Goal: Task Accomplishment & Management: Use online tool/utility

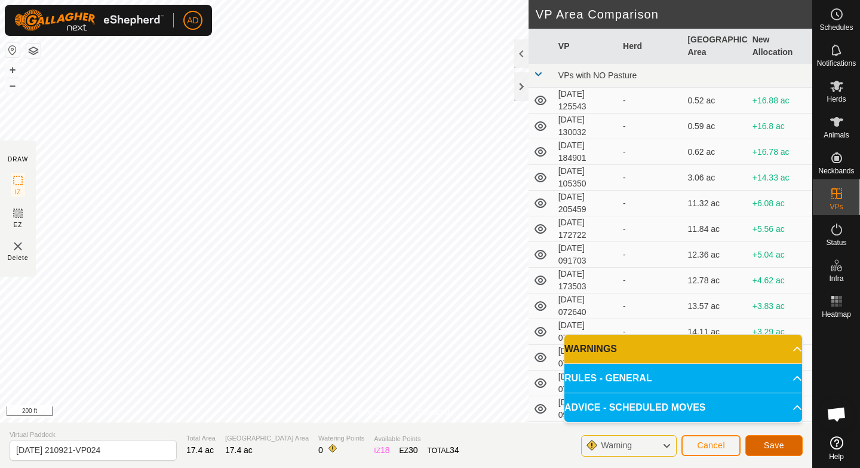
click at [783, 452] on button "Save" at bounding box center [774, 445] width 57 height 21
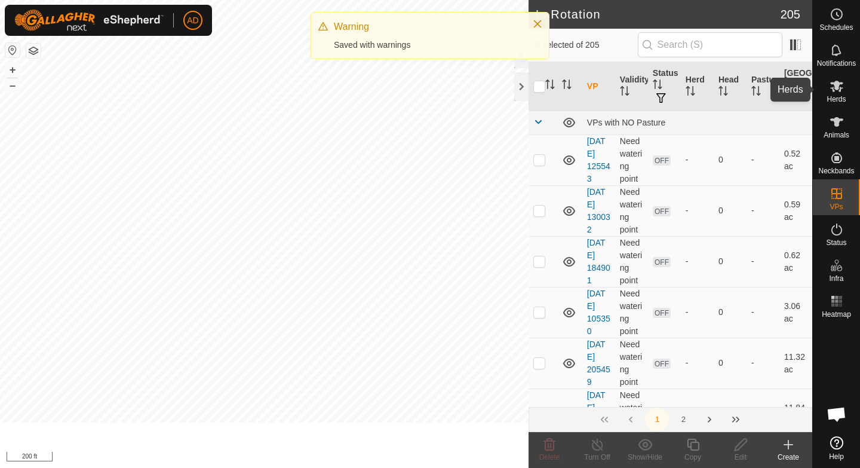
click at [839, 90] on icon at bounding box center [836, 86] width 13 height 11
click at [838, 86] on icon at bounding box center [836, 86] width 13 height 11
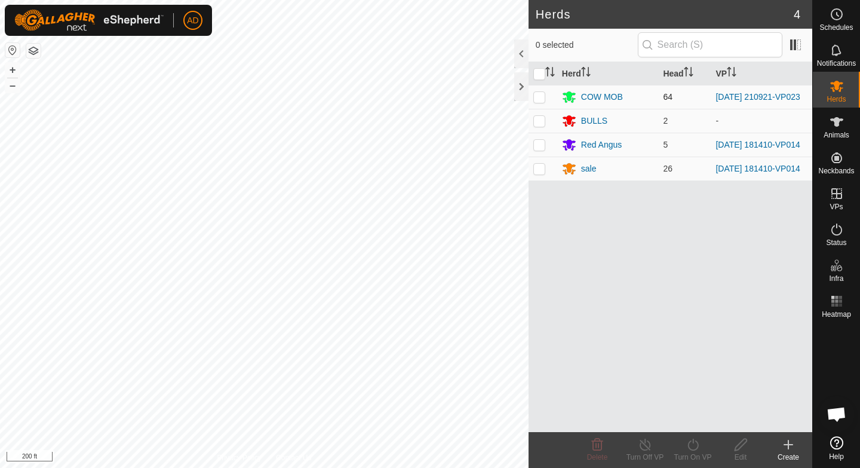
click at [541, 96] on p-checkbox at bounding box center [540, 97] width 12 height 10
checkbox input "true"
click at [694, 445] on icon at bounding box center [693, 444] width 15 height 14
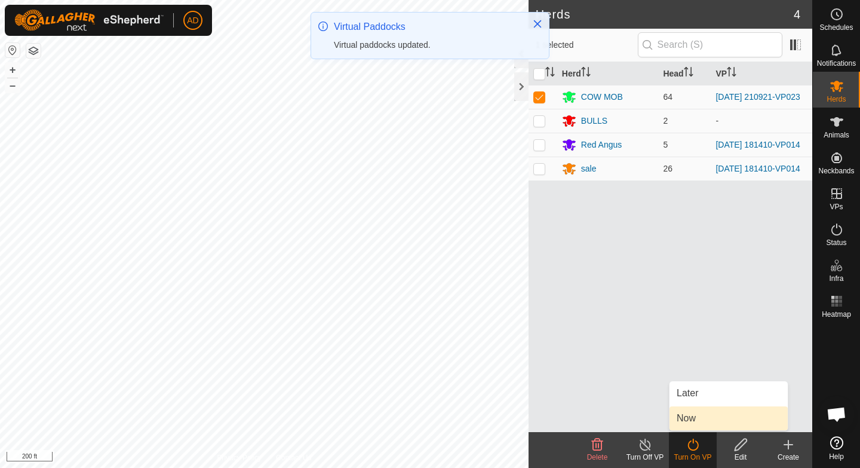
click at [708, 416] on link "Now" at bounding box center [729, 418] width 118 height 24
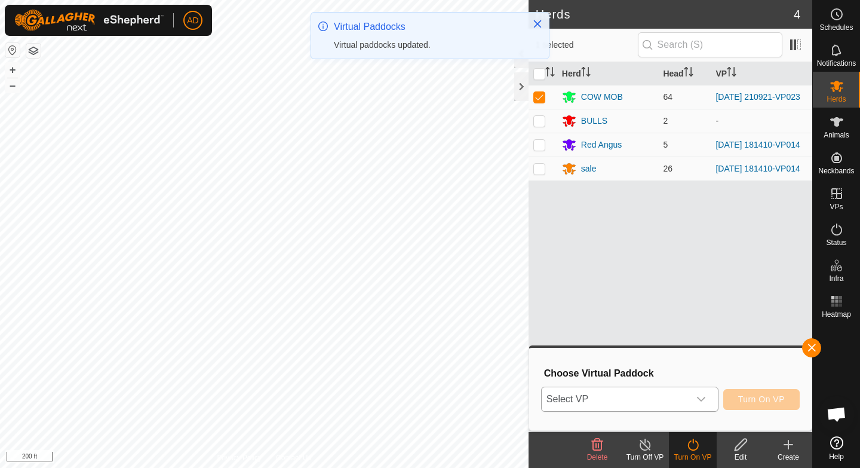
click at [695, 398] on div "dropdown trigger" at bounding box center [701, 399] width 24 height 24
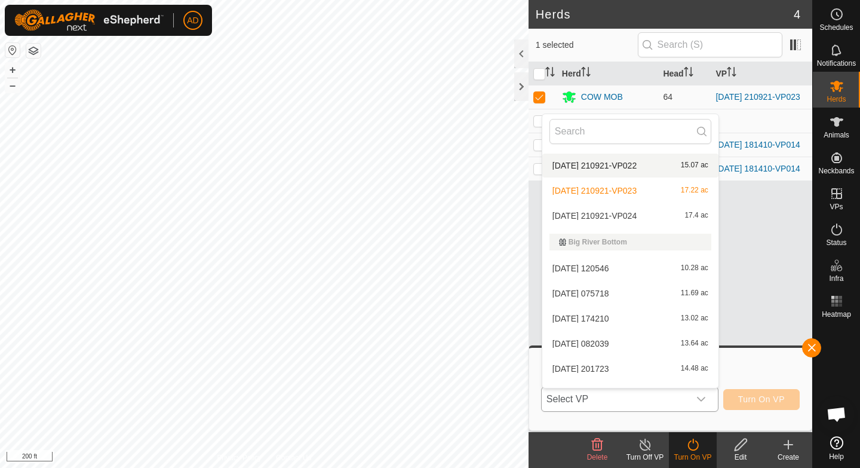
scroll to position [1146, 0]
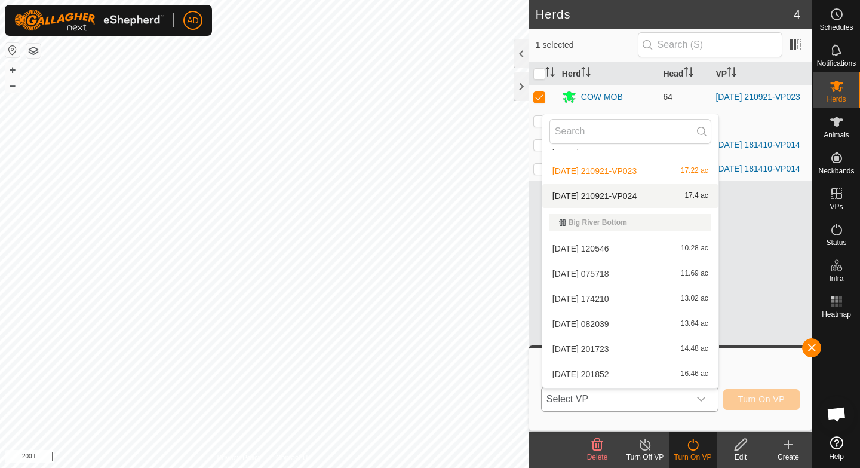
click at [647, 195] on li "[DATE] 210921-VP024 17.4 ac" at bounding box center [630, 196] width 176 height 24
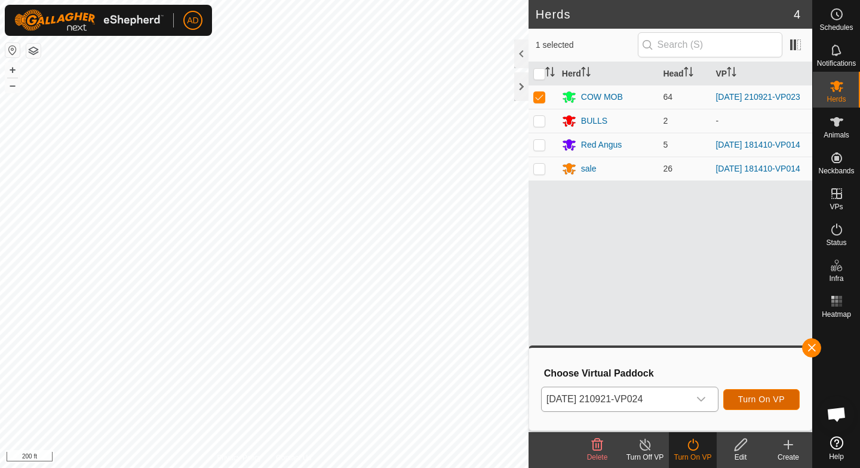
click at [761, 393] on button "Turn On VP" at bounding box center [761, 399] width 76 height 21
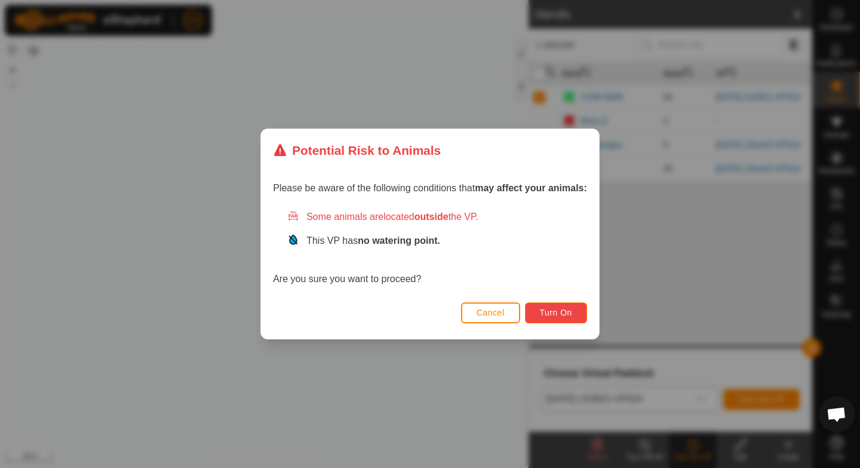
click at [556, 308] on span "Turn On" at bounding box center [556, 313] width 32 height 10
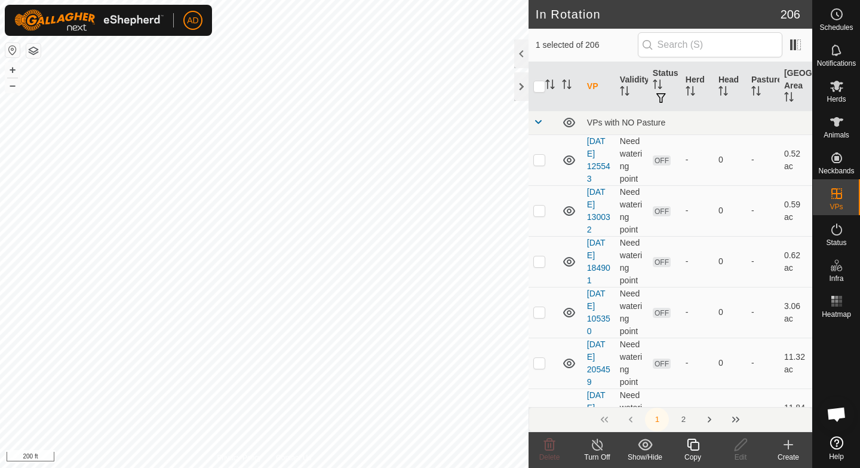
checkbox input "false"
checkbox input "true"
click at [695, 453] on div "Copy" at bounding box center [693, 457] width 48 height 11
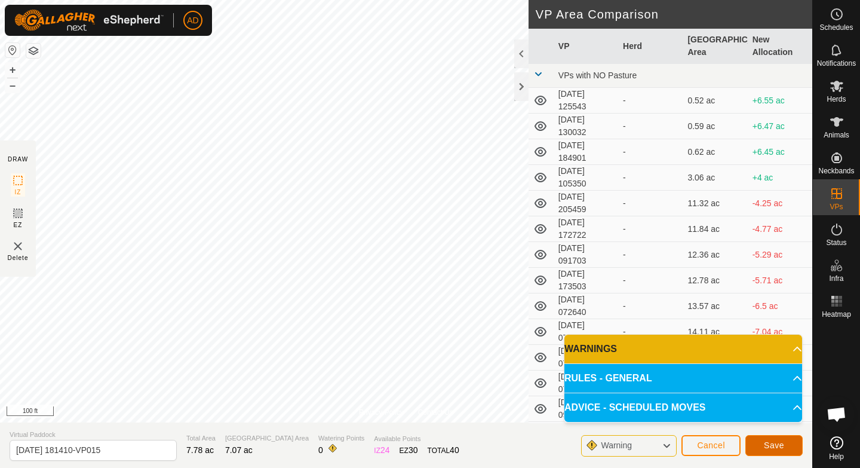
click at [776, 447] on span "Save" at bounding box center [774, 445] width 20 height 10
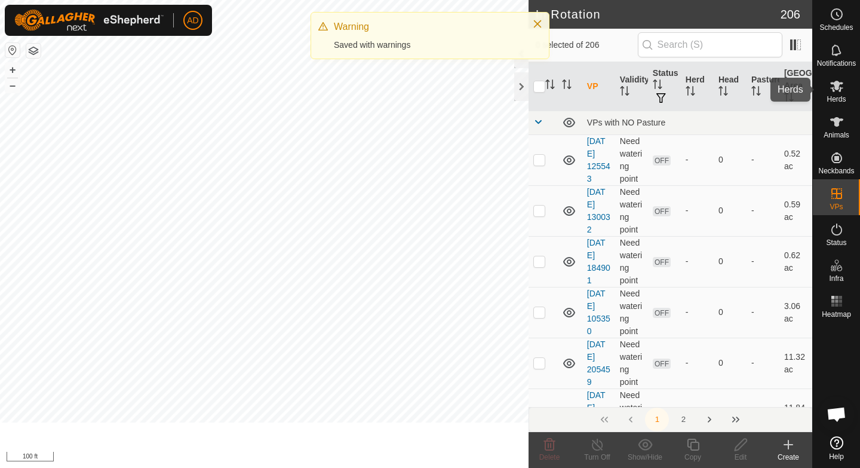
click at [836, 94] on es-mob-svg-icon at bounding box center [837, 85] width 22 height 19
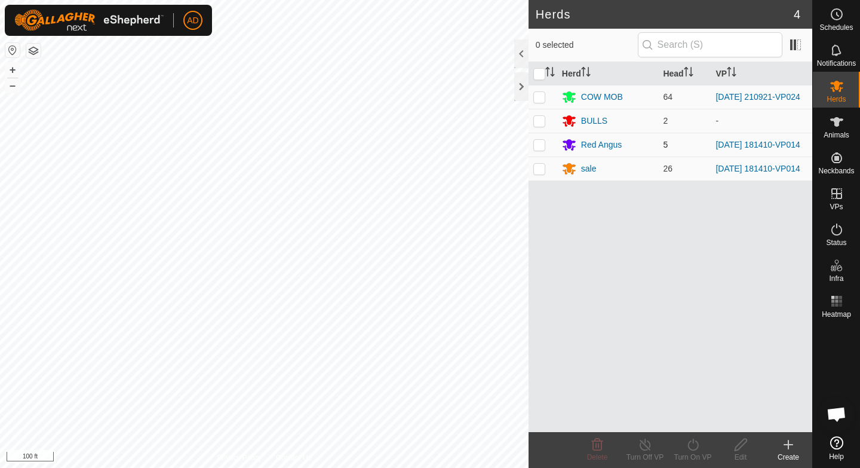
click at [535, 149] on p-checkbox at bounding box center [540, 145] width 12 height 10
checkbox input "true"
click at [538, 170] on p-checkbox at bounding box center [540, 169] width 12 height 10
checkbox input "true"
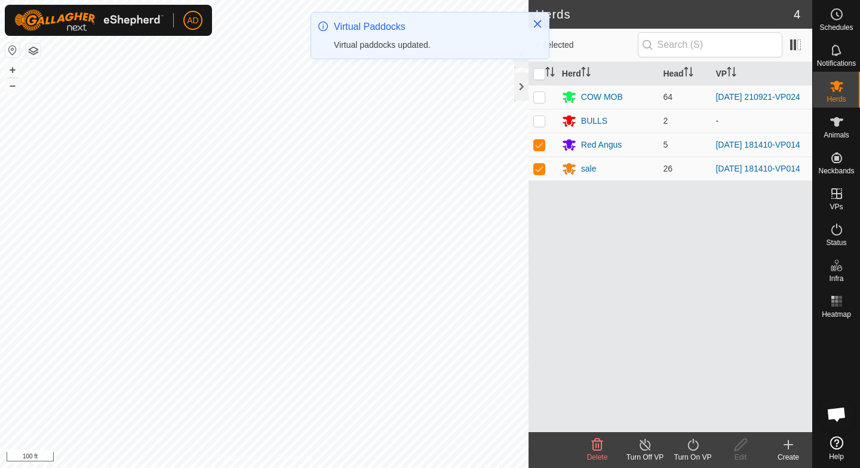
click at [694, 458] on div "Turn On VP" at bounding box center [693, 457] width 48 height 11
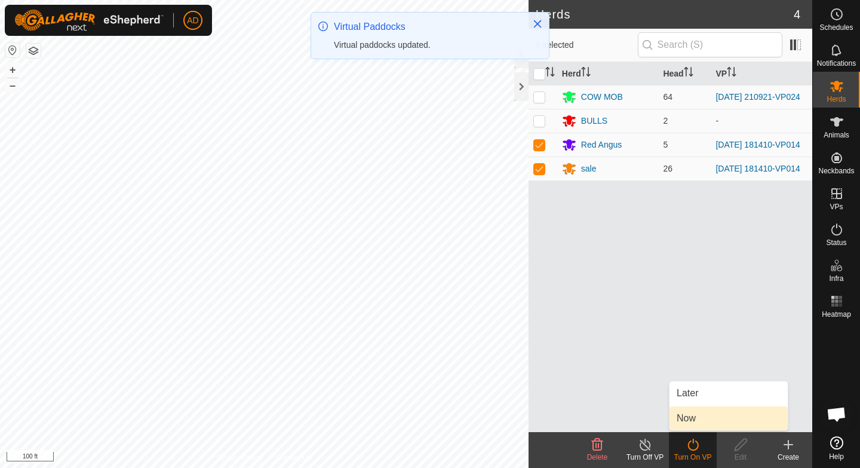
click at [702, 414] on link "Now" at bounding box center [729, 418] width 118 height 24
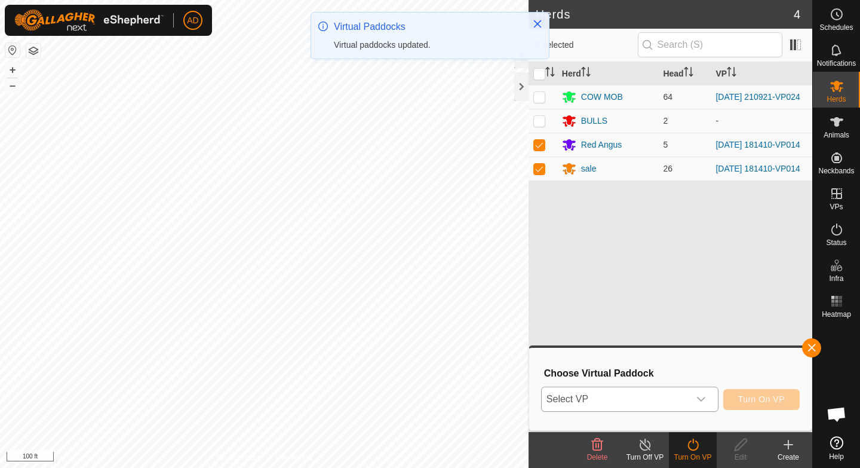
click at [693, 401] on div "dropdown trigger" at bounding box center [701, 399] width 24 height 24
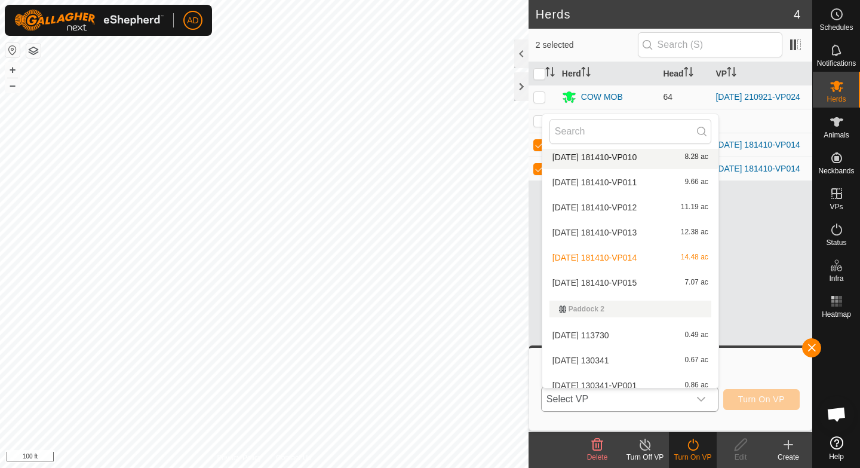
scroll to position [2902, 0]
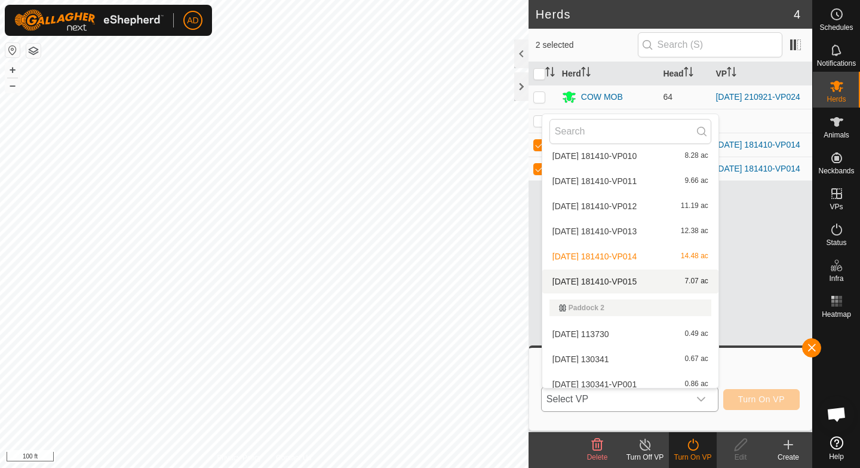
click at [597, 282] on li "[DATE] 181410-VP015 7.07 ac" at bounding box center [630, 281] width 176 height 24
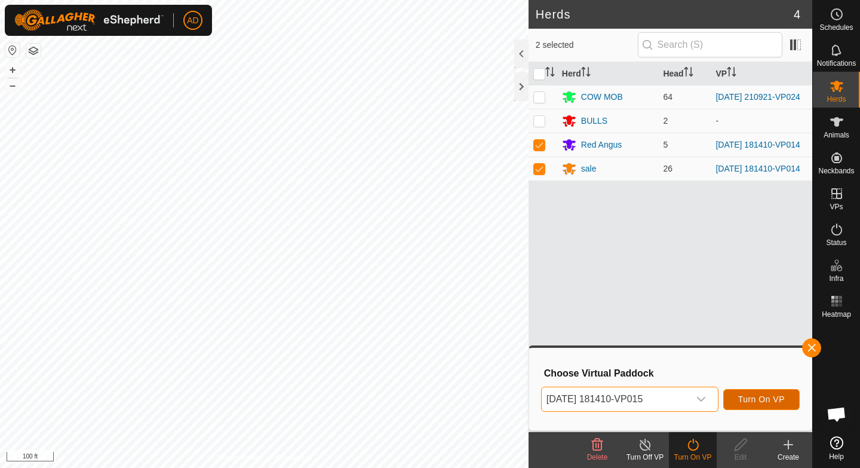
click at [777, 401] on span "Turn On VP" at bounding box center [761, 399] width 47 height 10
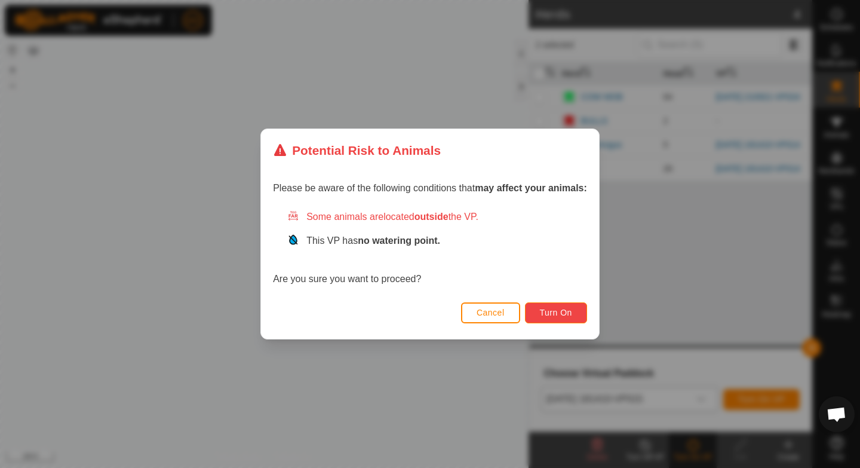
click at [565, 315] on span "Turn On" at bounding box center [556, 313] width 32 height 10
